Goal: Task Accomplishment & Management: Manage account settings

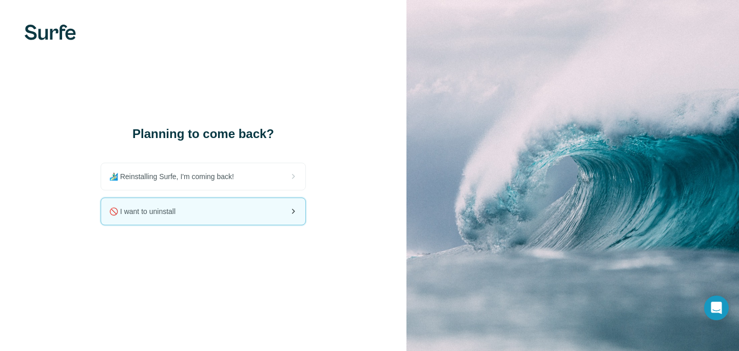
click at [188, 212] on div "🚫 I want to uninstall" at bounding box center [203, 211] width 204 height 27
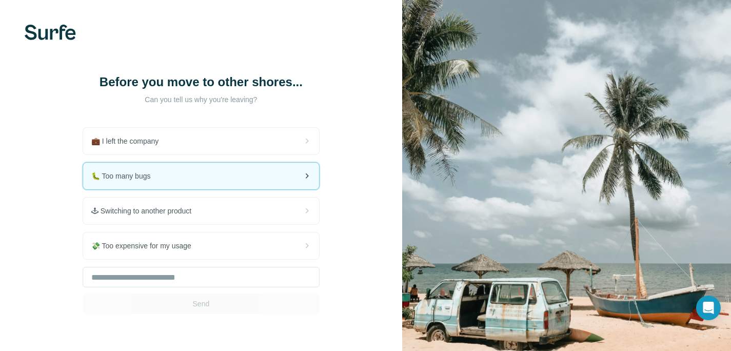
click at [193, 174] on div "🐛 Too many bugs" at bounding box center [201, 176] width 236 height 27
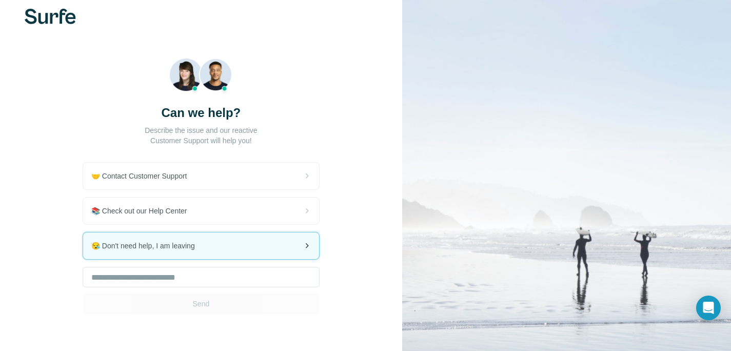
scroll to position [25, 0]
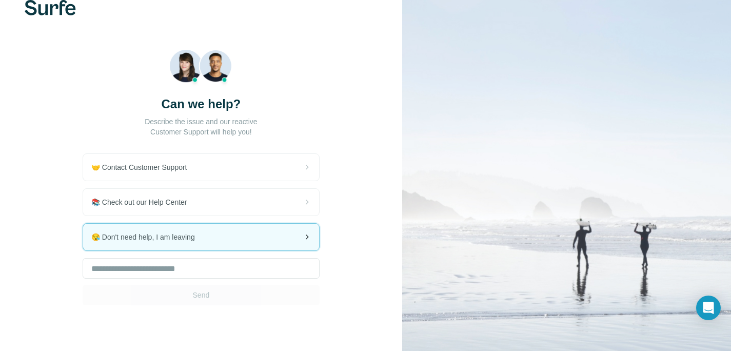
click at [254, 239] on div "😪 Don't need help, I am leaving" at bounding box center [201, 237] width 236 height 27
